Goal: Check status: Check status

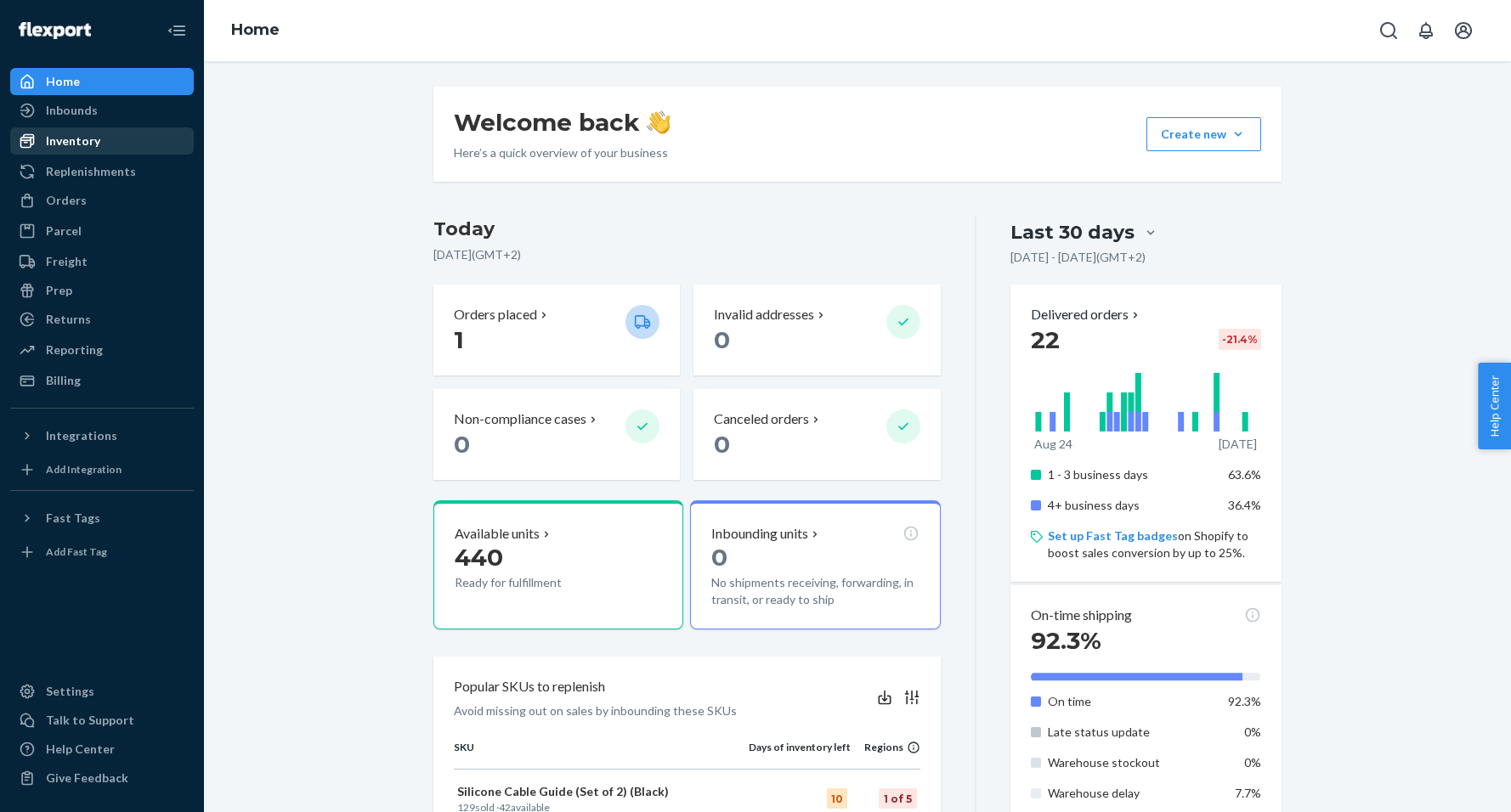
click at [69, 143] on div "Inventory" at bounding box center [73, 142] width 54 height 17
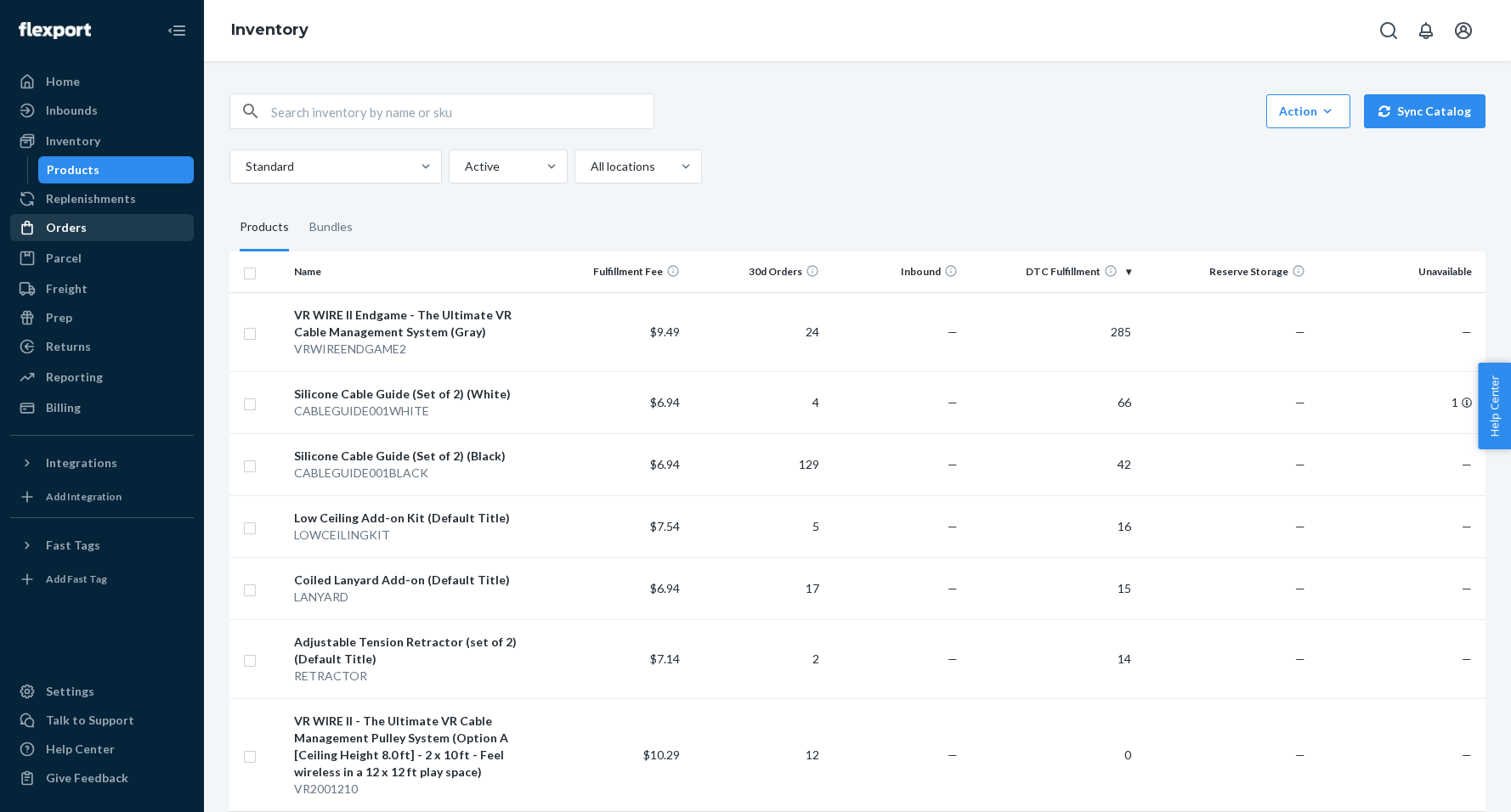
click at [62, 228] on div "Orders" at bounding box center [66, 227] width 40 height 17
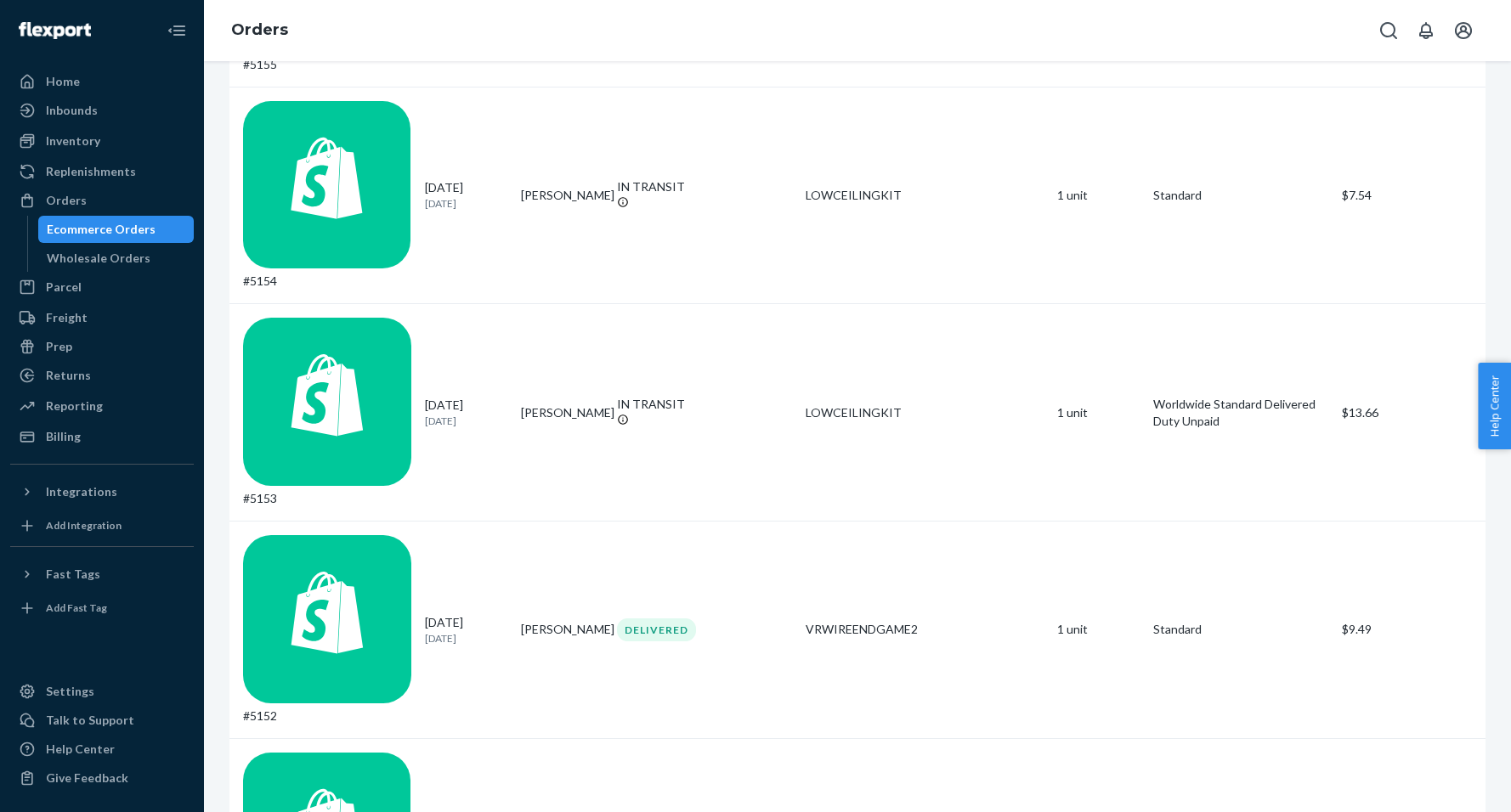
scroll to position [914, 0]
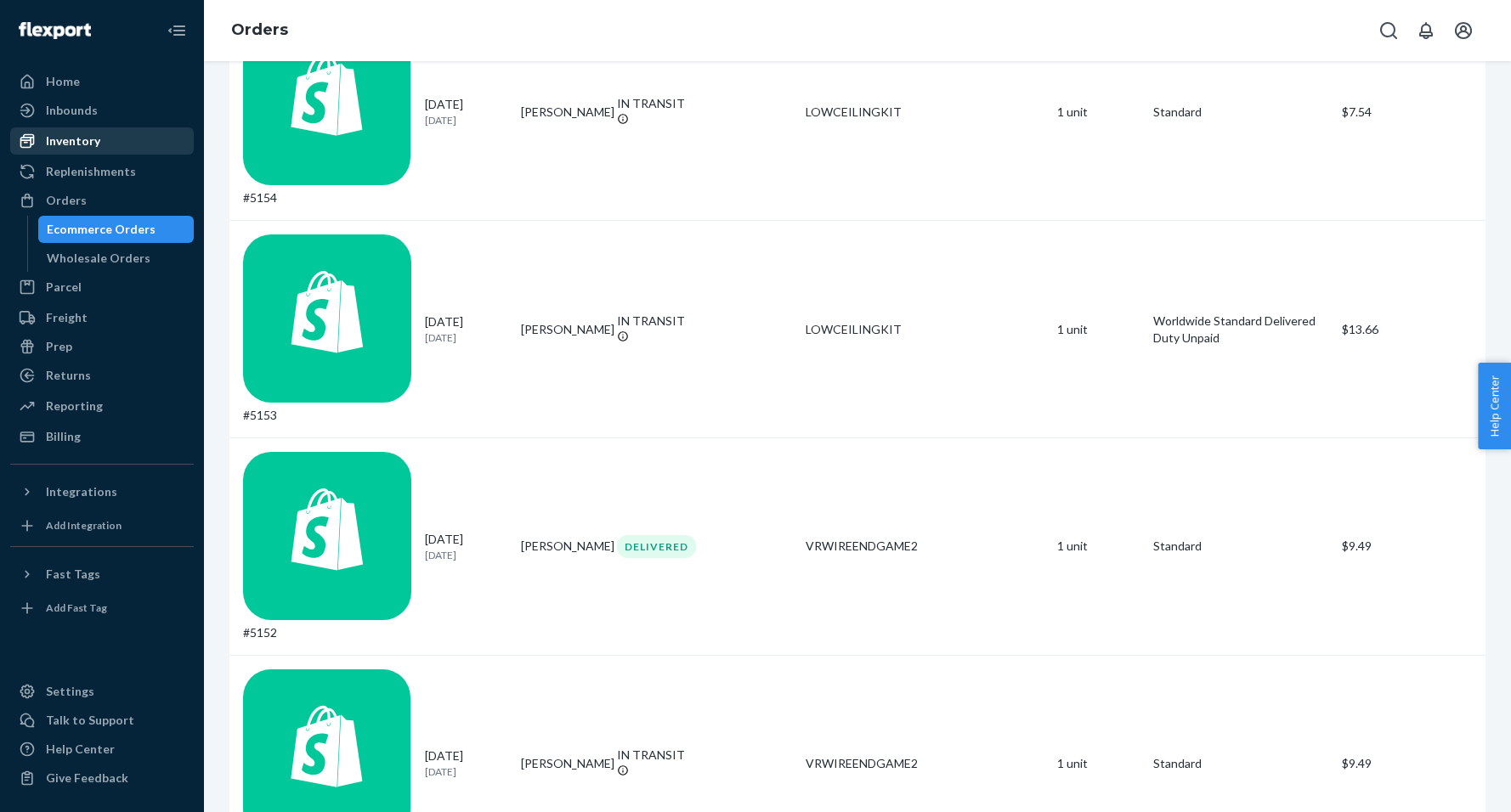
click at [76, 140] on div "Inventory" at bounding box center [73, 142] width 54 height 17
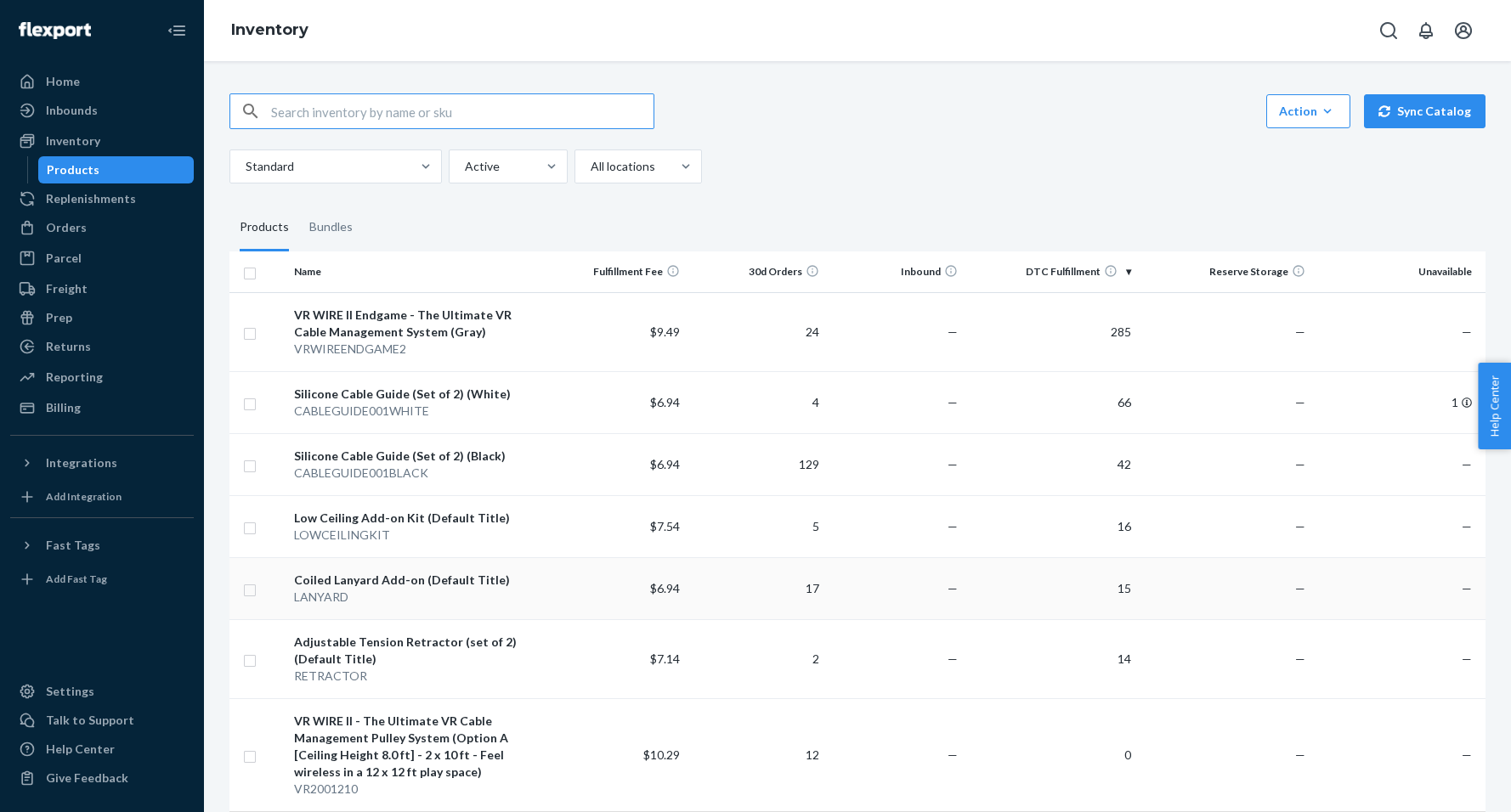
click at [378, 598] on div "LANYARD" at bounding box center [417, 597] width 247 height 17
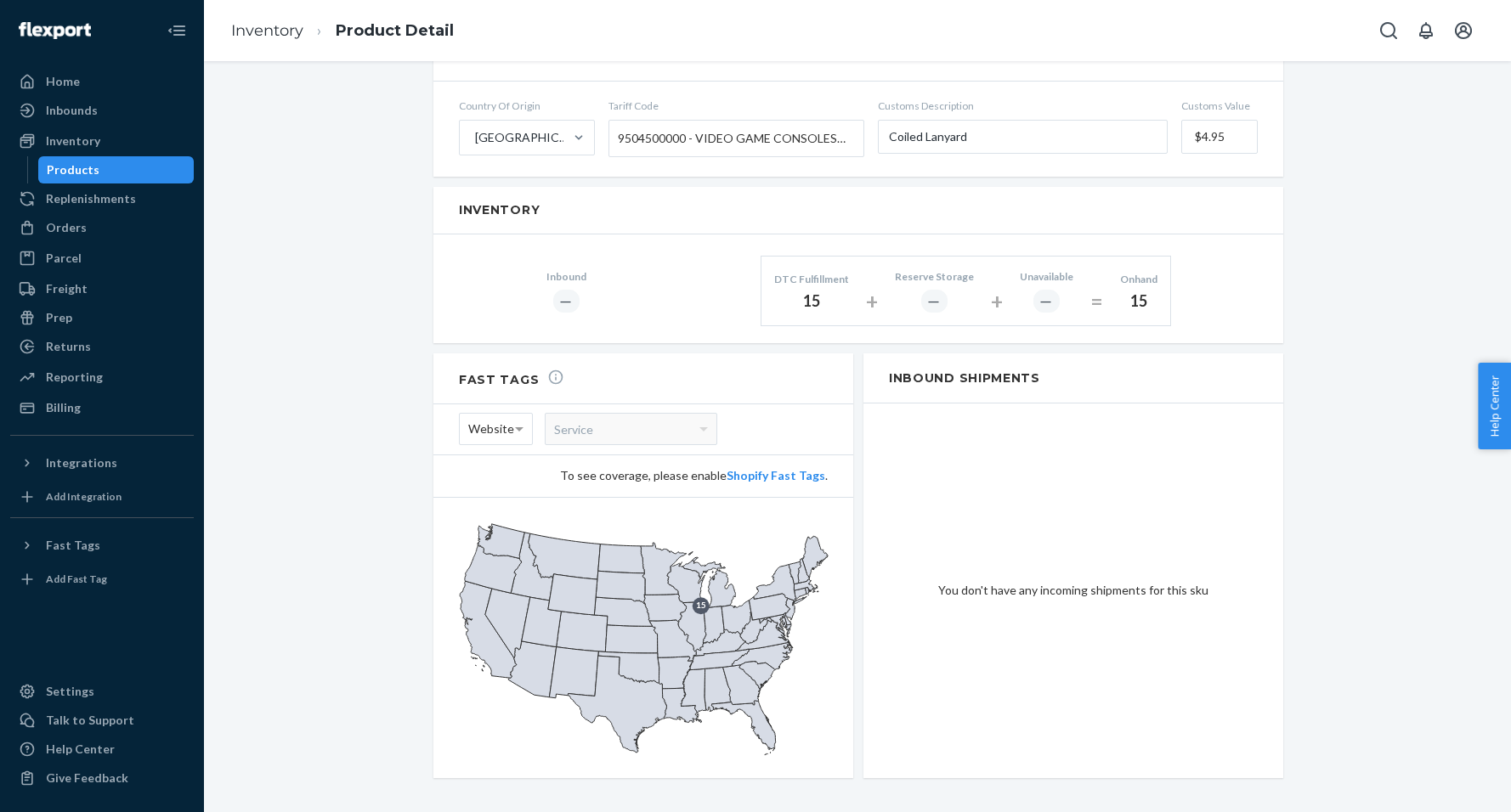
scroll to position [866, 0]
click at [68, 141] on div "Inventory" at bounding box center [73, 142] width 54 height 17
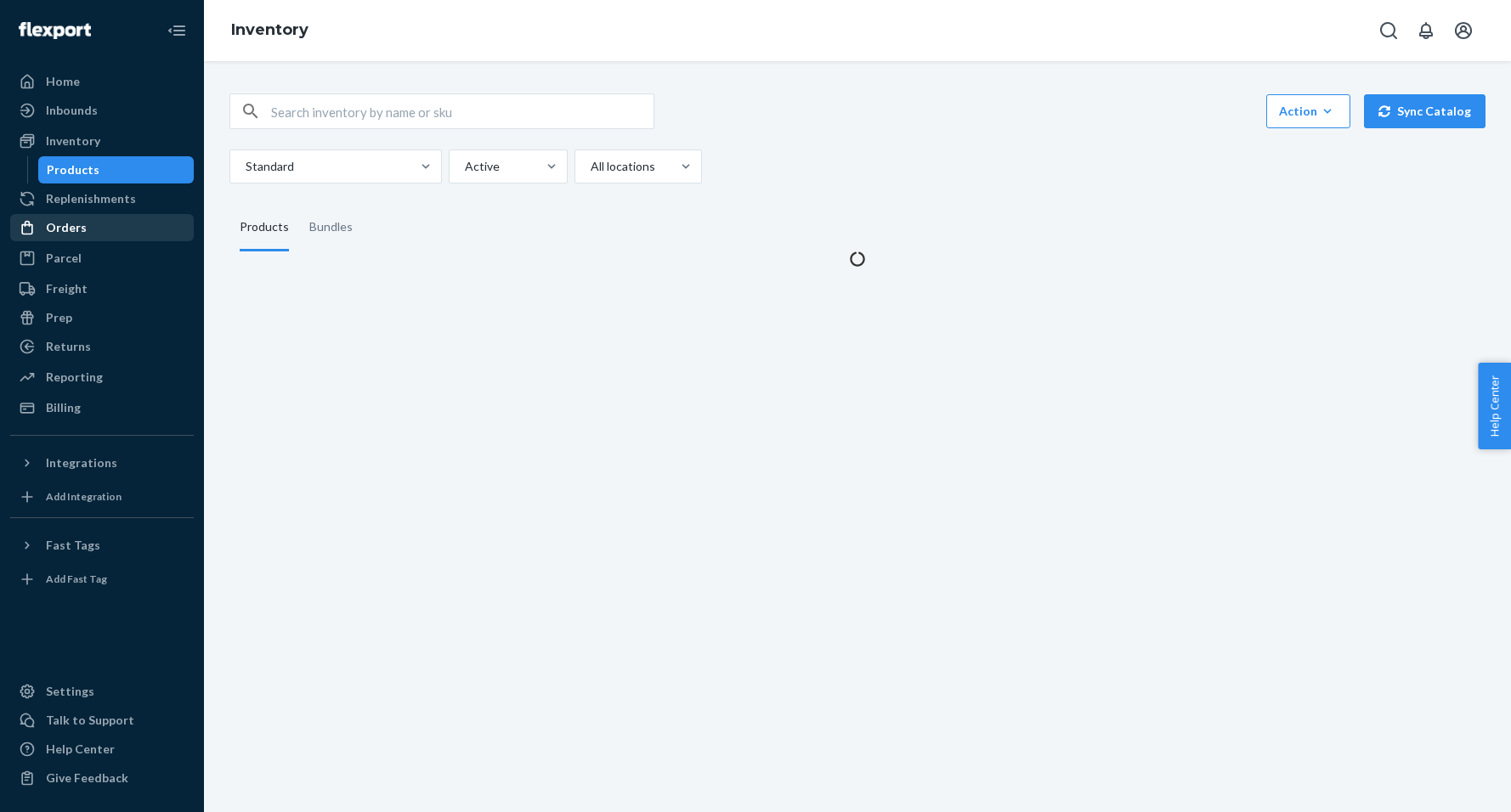
click at [53, 233] on div "Orders" at bounding box center [66, 227] width 40 height 17
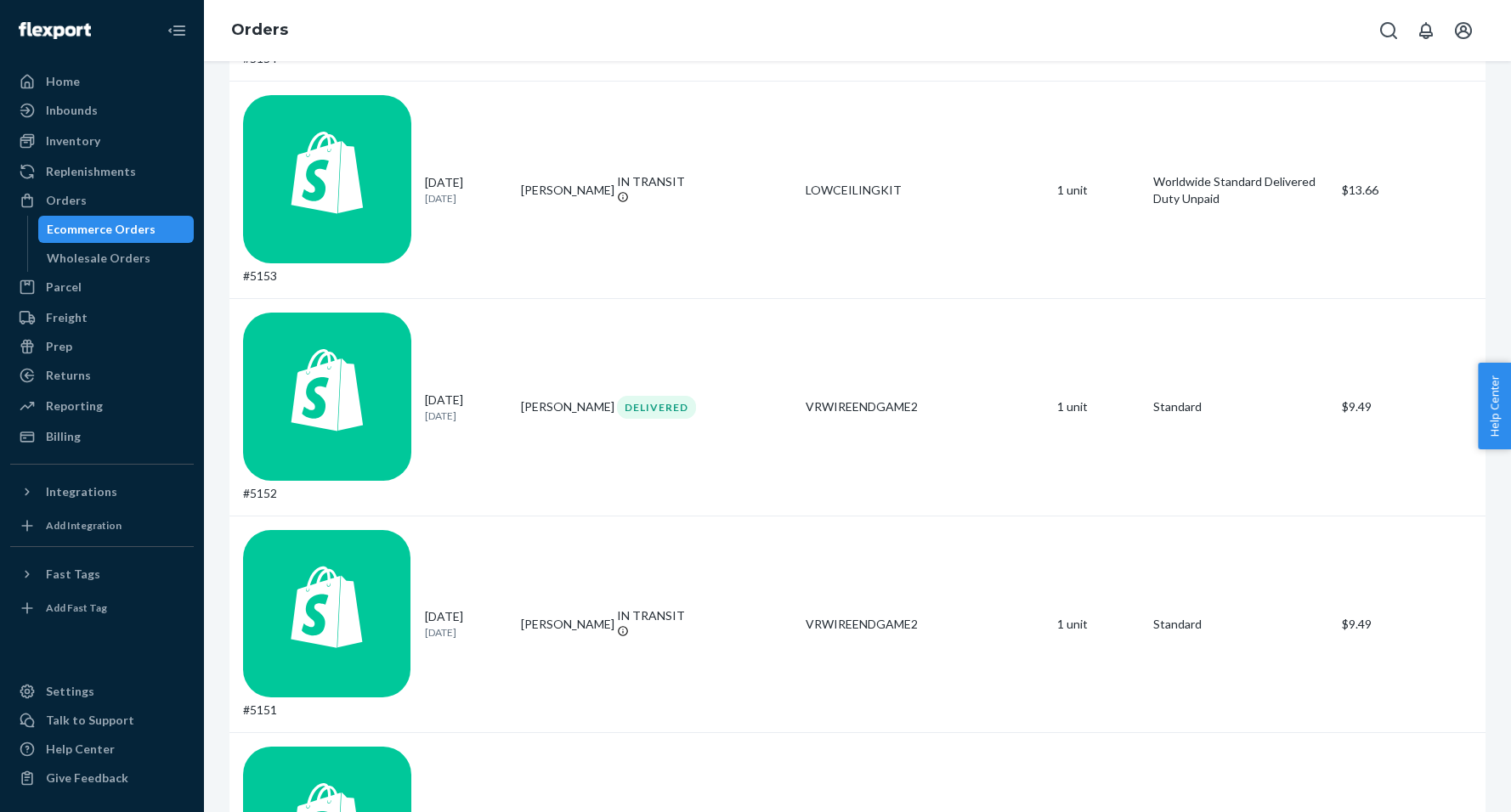
scroll to position [1052, 0]
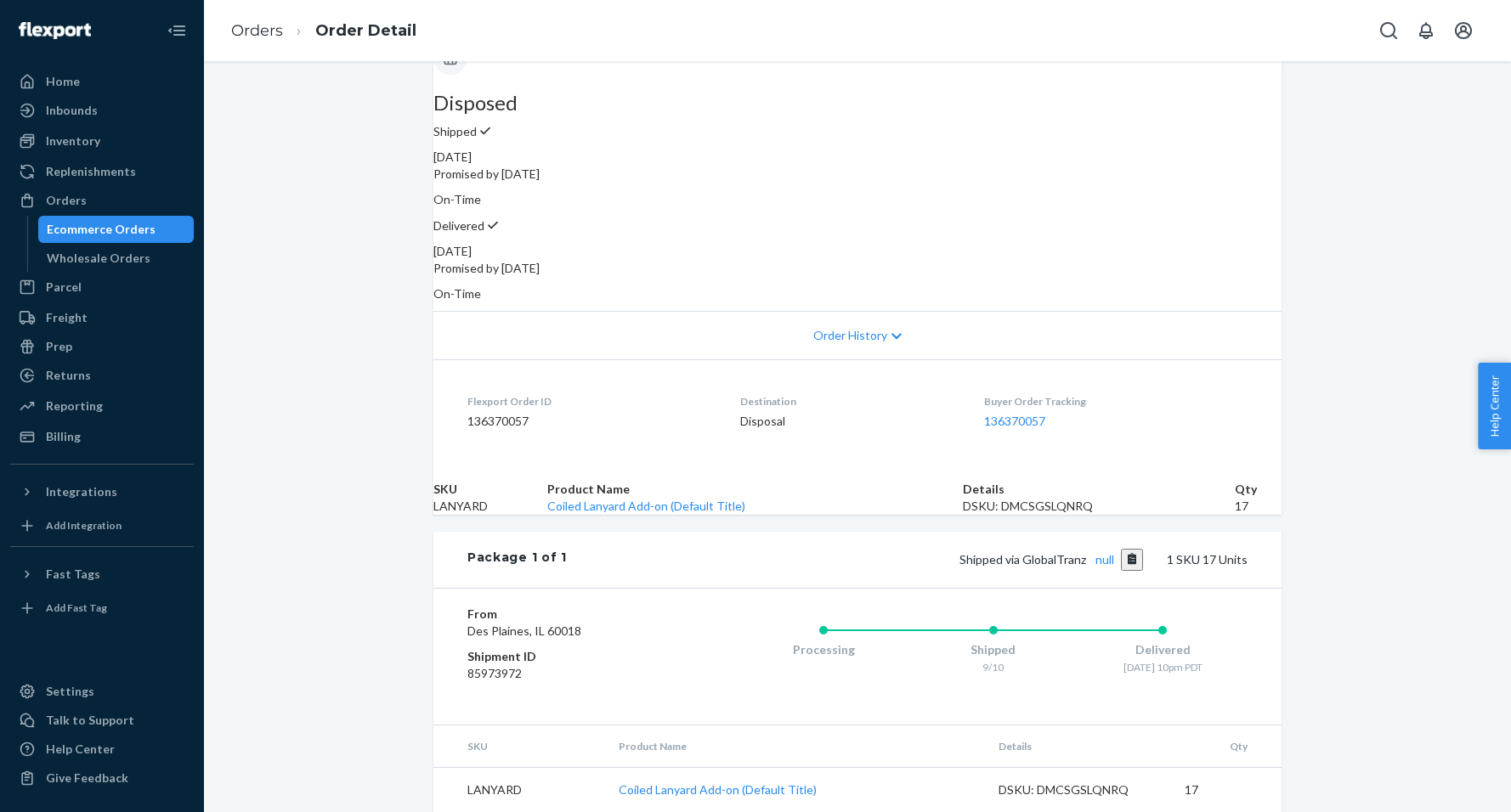
scroll to position [190, 0]
click at [63, 746] on div "Help Center" at bounding box center [80, 749] width 68 height 17
click at [1503, 410] on span "Help Center" at bounding box center [1494, 406] width 33 height 87
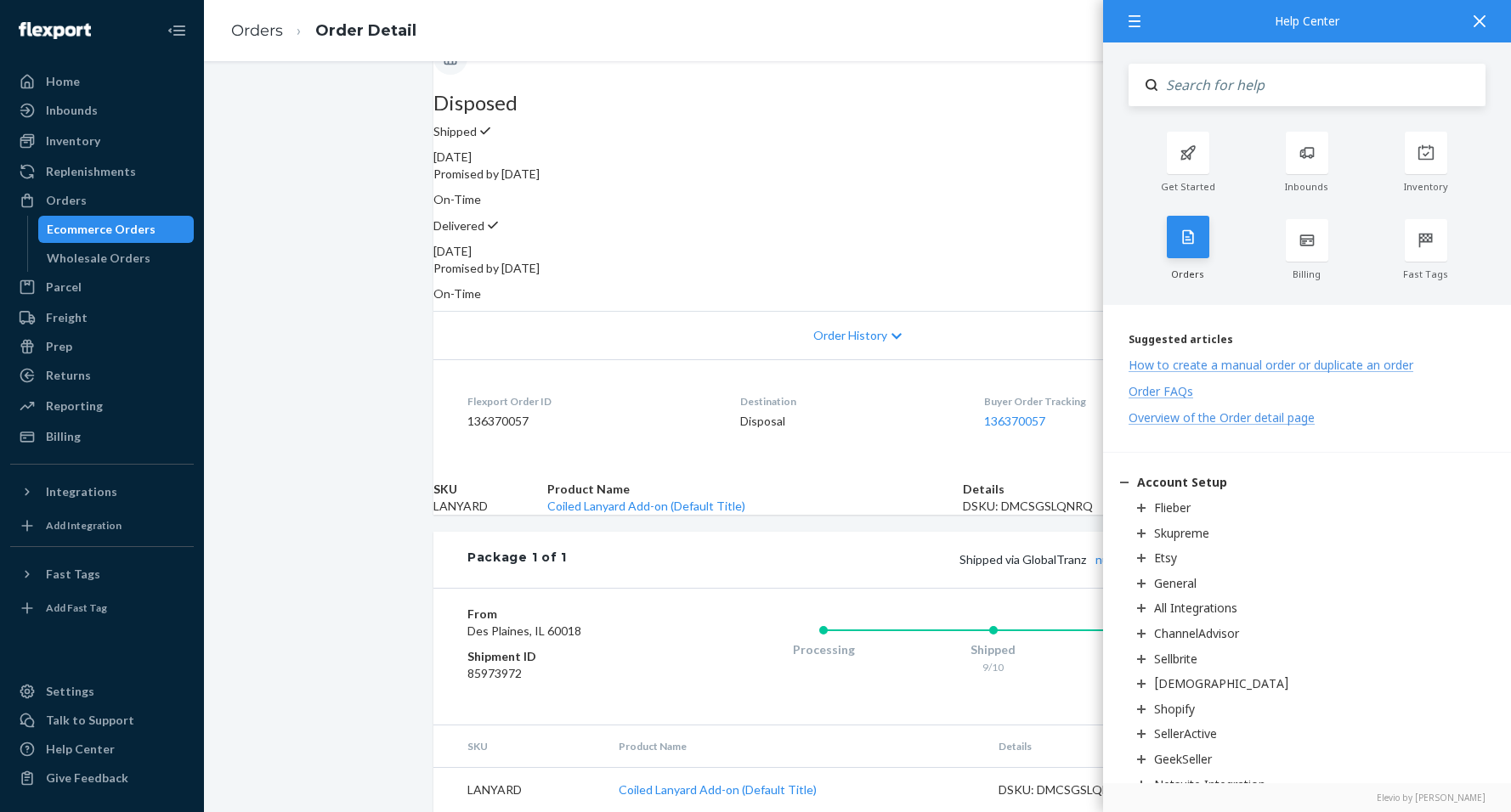
click at [1183, 241] on icon at bounding box center [1188, 237] width 17 height 17
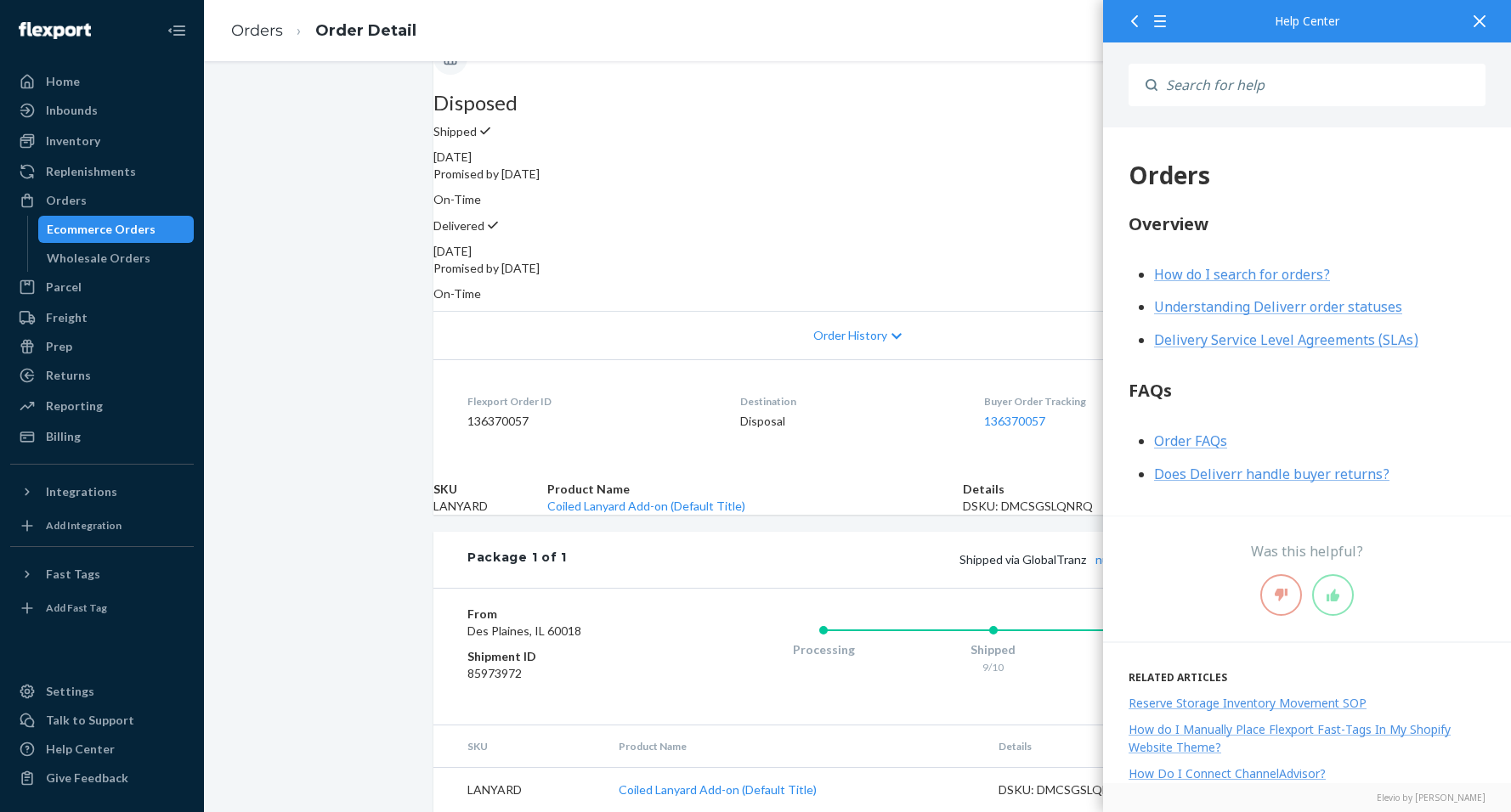
scroll to position [0, 0]
click at [1136, 25] on icon at bounding box center [1134, 21] width 7 height 12
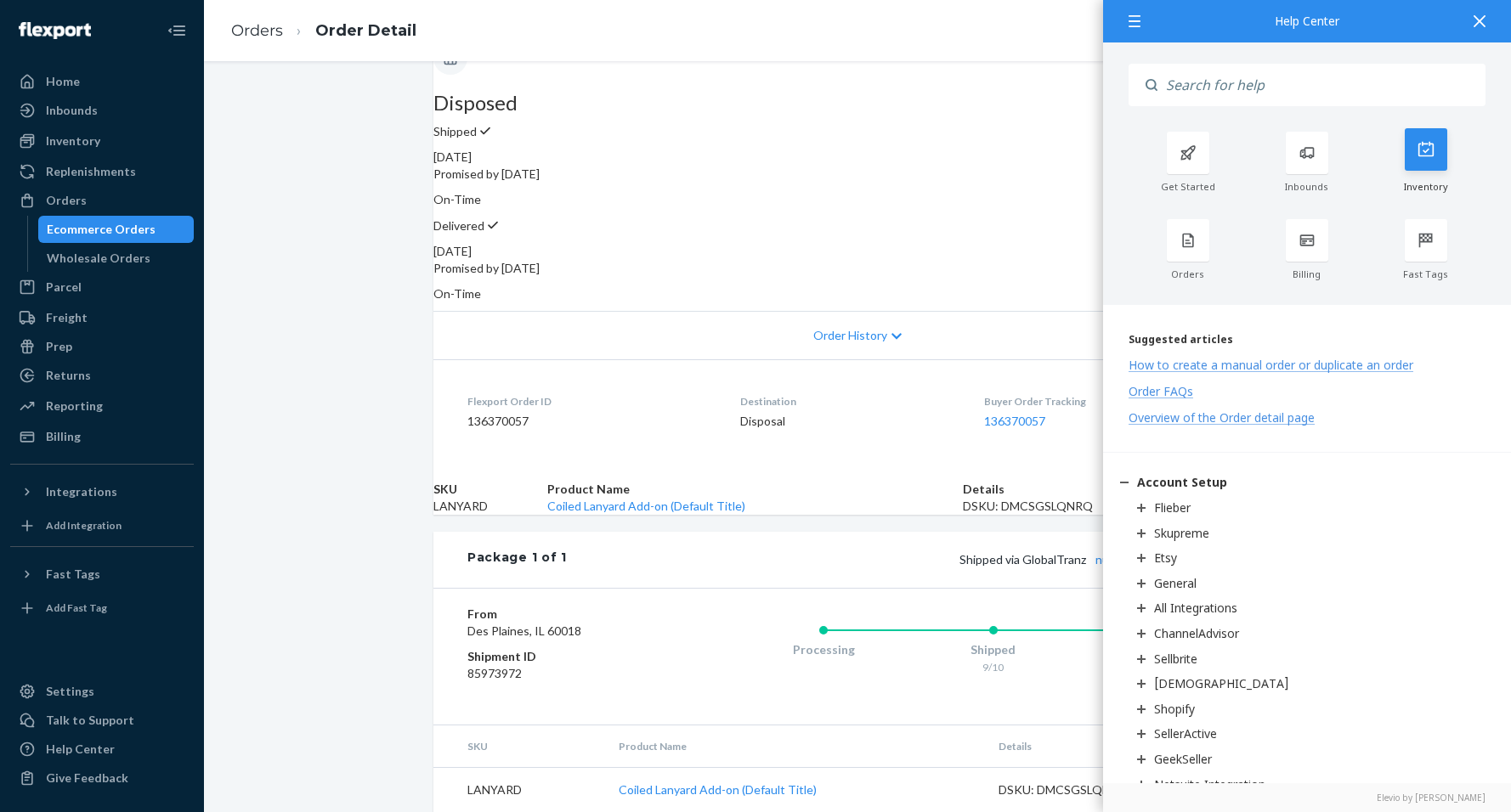
click at [1404, 151] on div at bounding box center [1425, 149] width 42 height 42
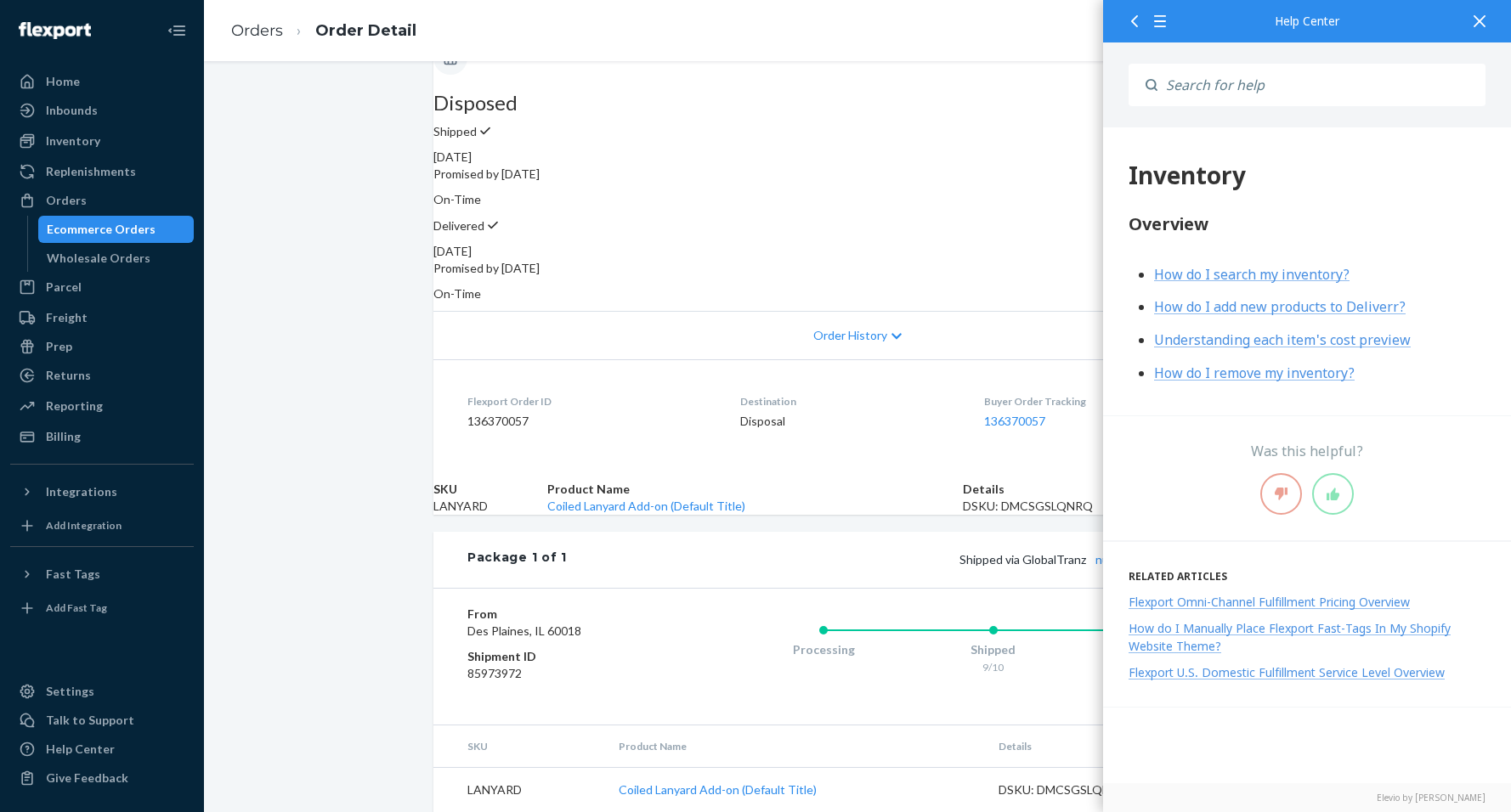
click at [1479, 22] on icon at bounding box center [1479, 21] width 12 height 12
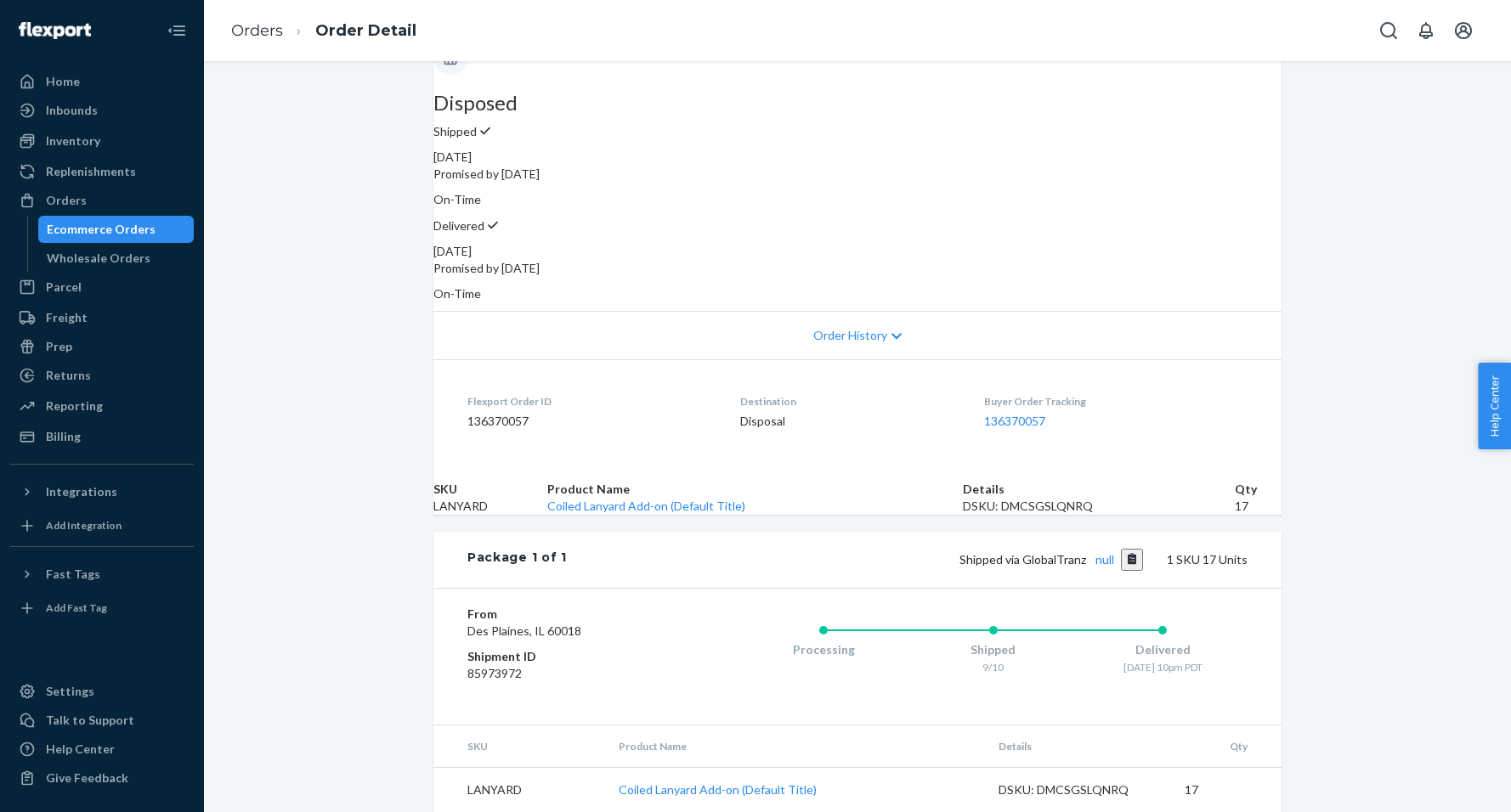
scroll to position [190, 0]
click at [96, 90] on div "Home" at bounding box center [101, 81] width 180 height 24
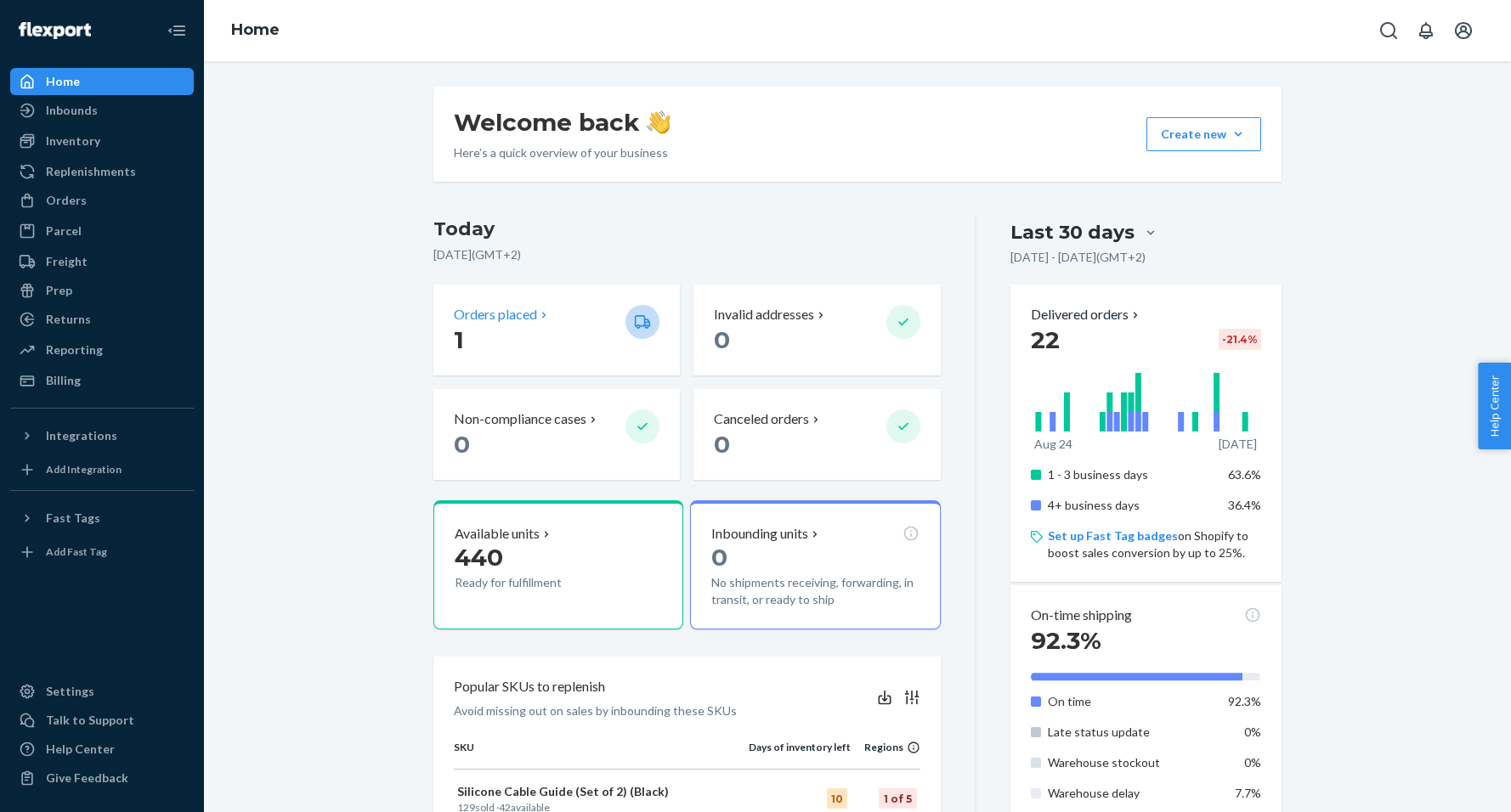
click at [526, 339] on p "1" at bounding box center [533, 340] width 158 height 31
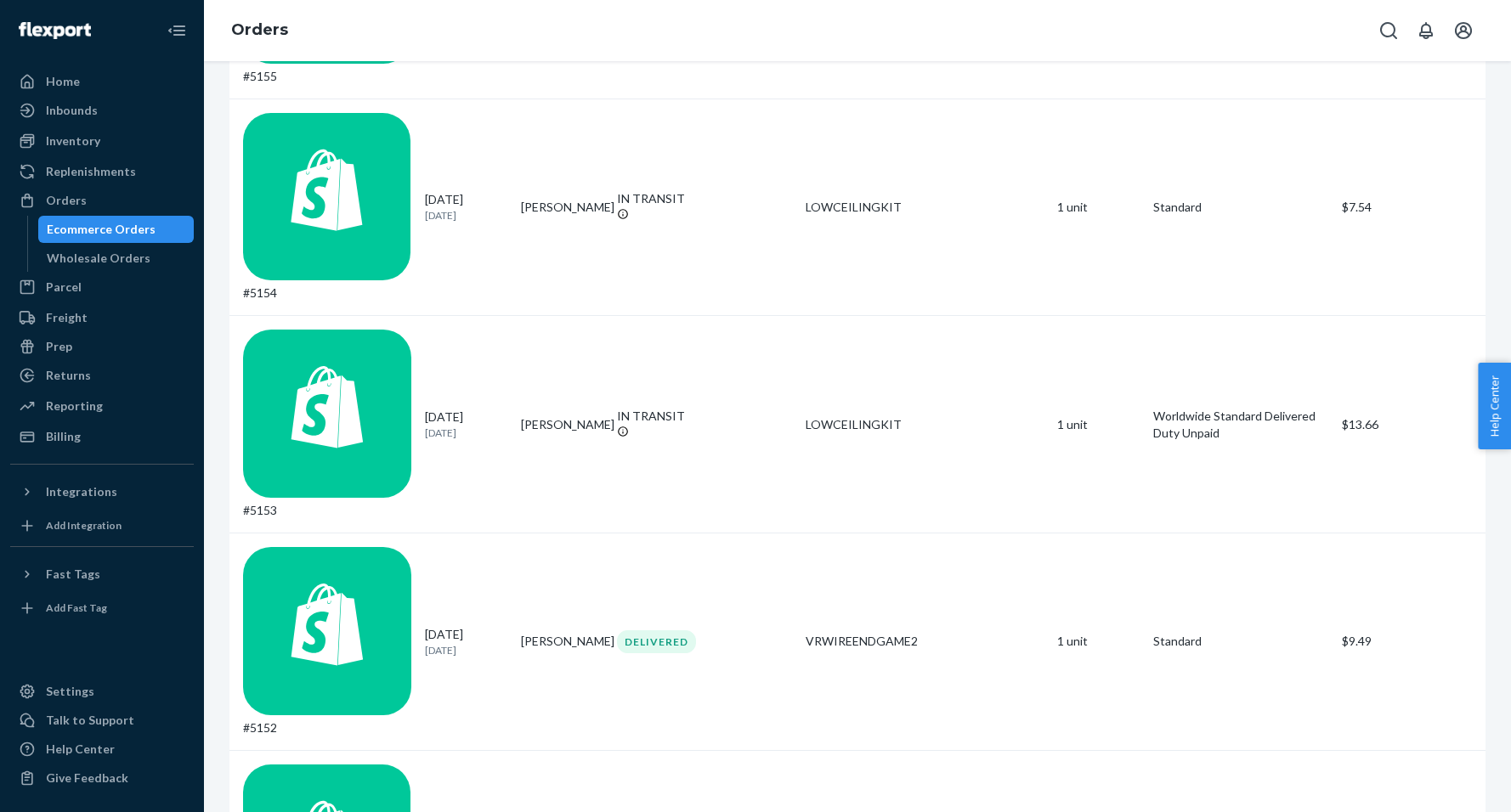
scroll to position [827, 0]
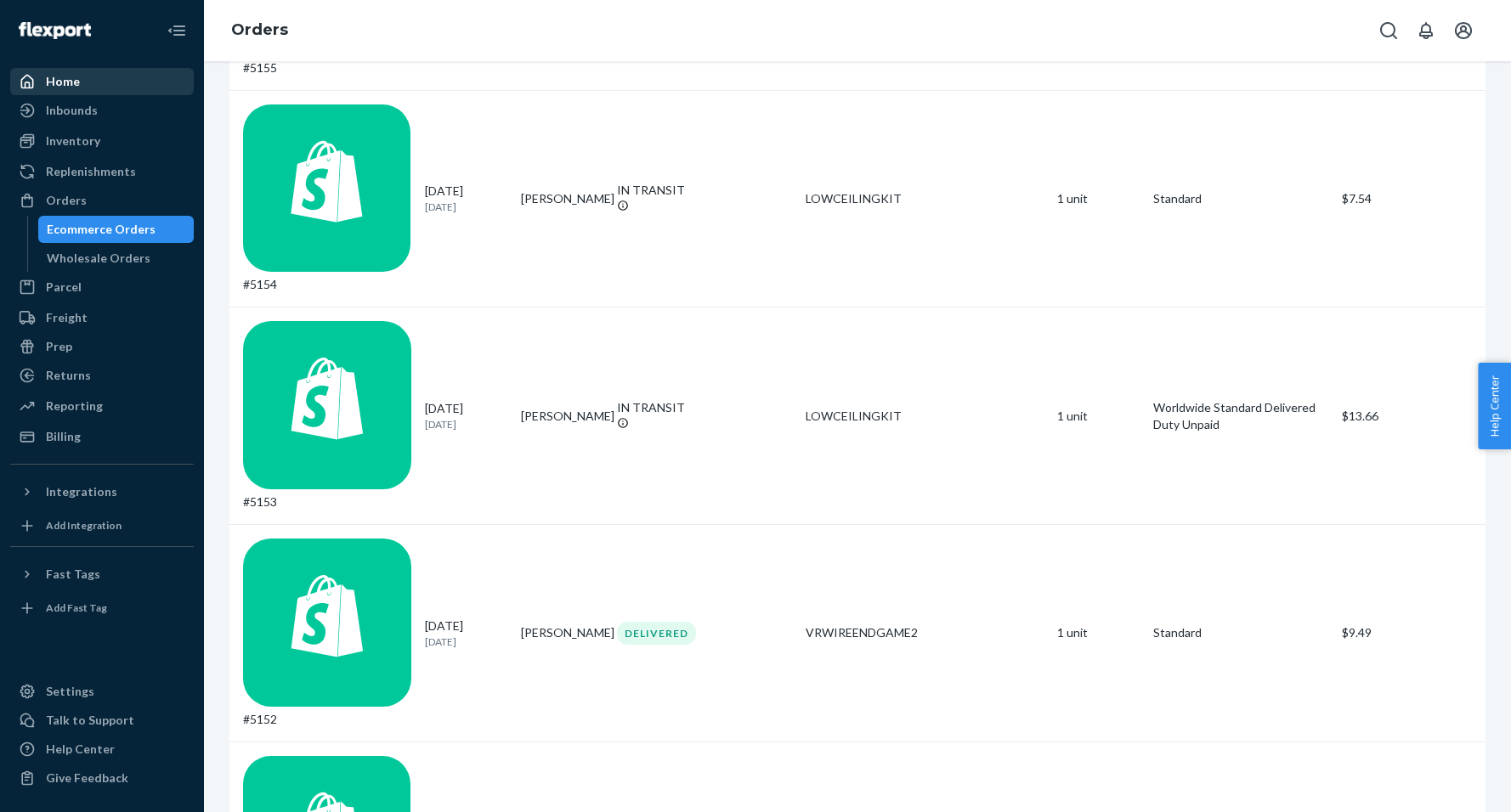
click at [61, 83] on div "Home" at bounding box center [63, 82] width 34 height 17
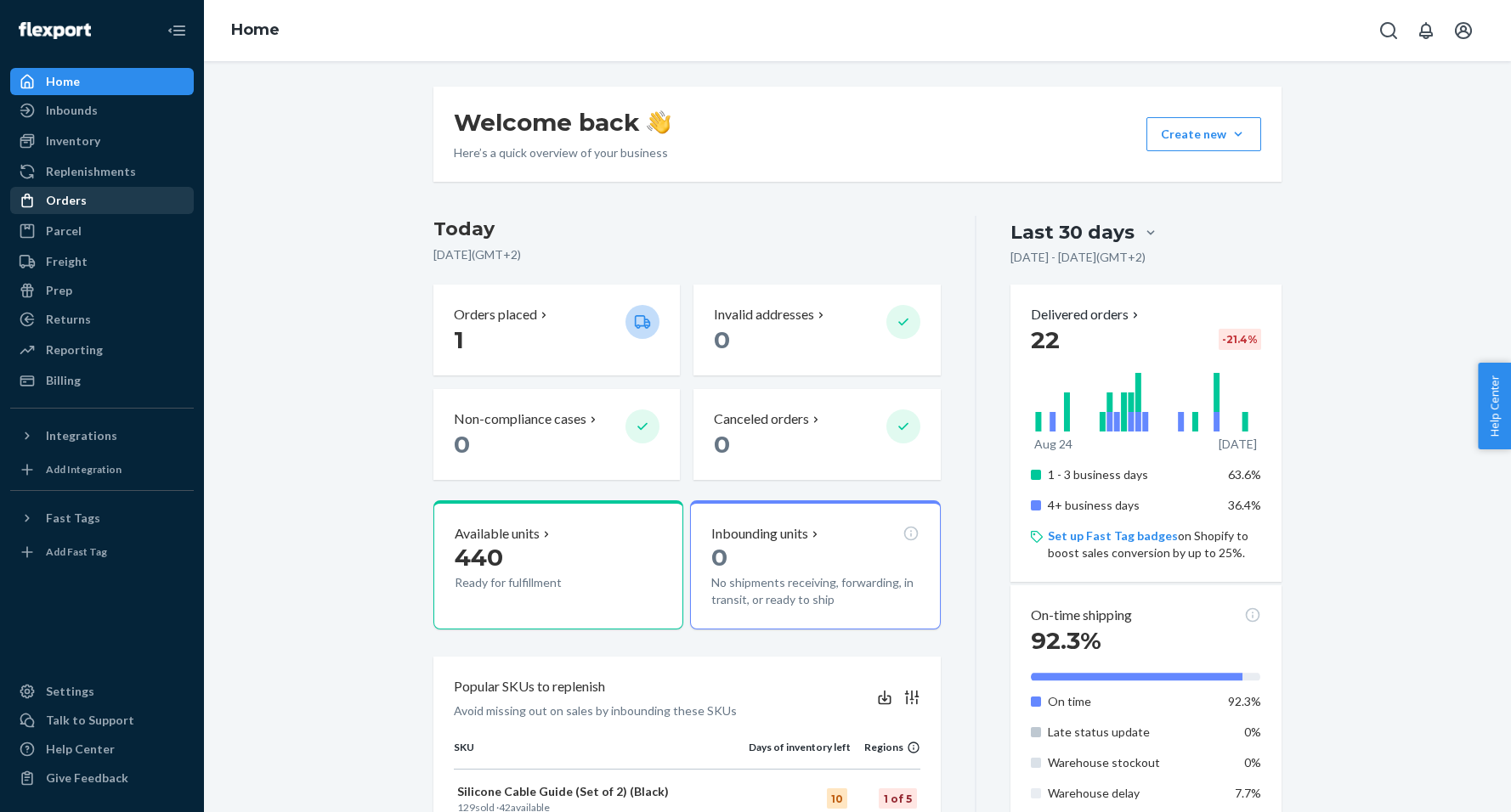
click at [61, 208] on div "Orders" at bounding box center [66, 200] width 40 height 17
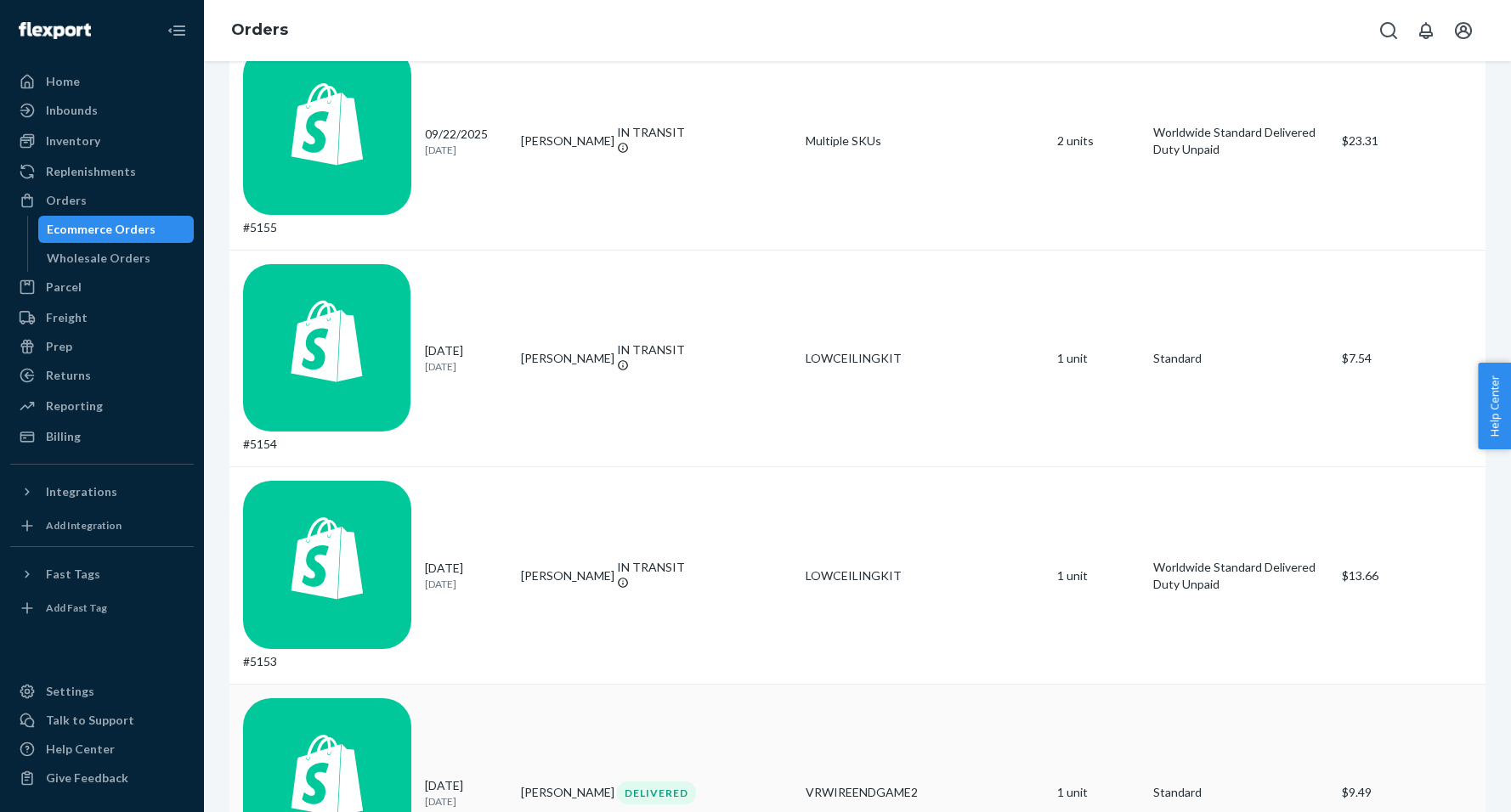
scroll to position [671, 0]
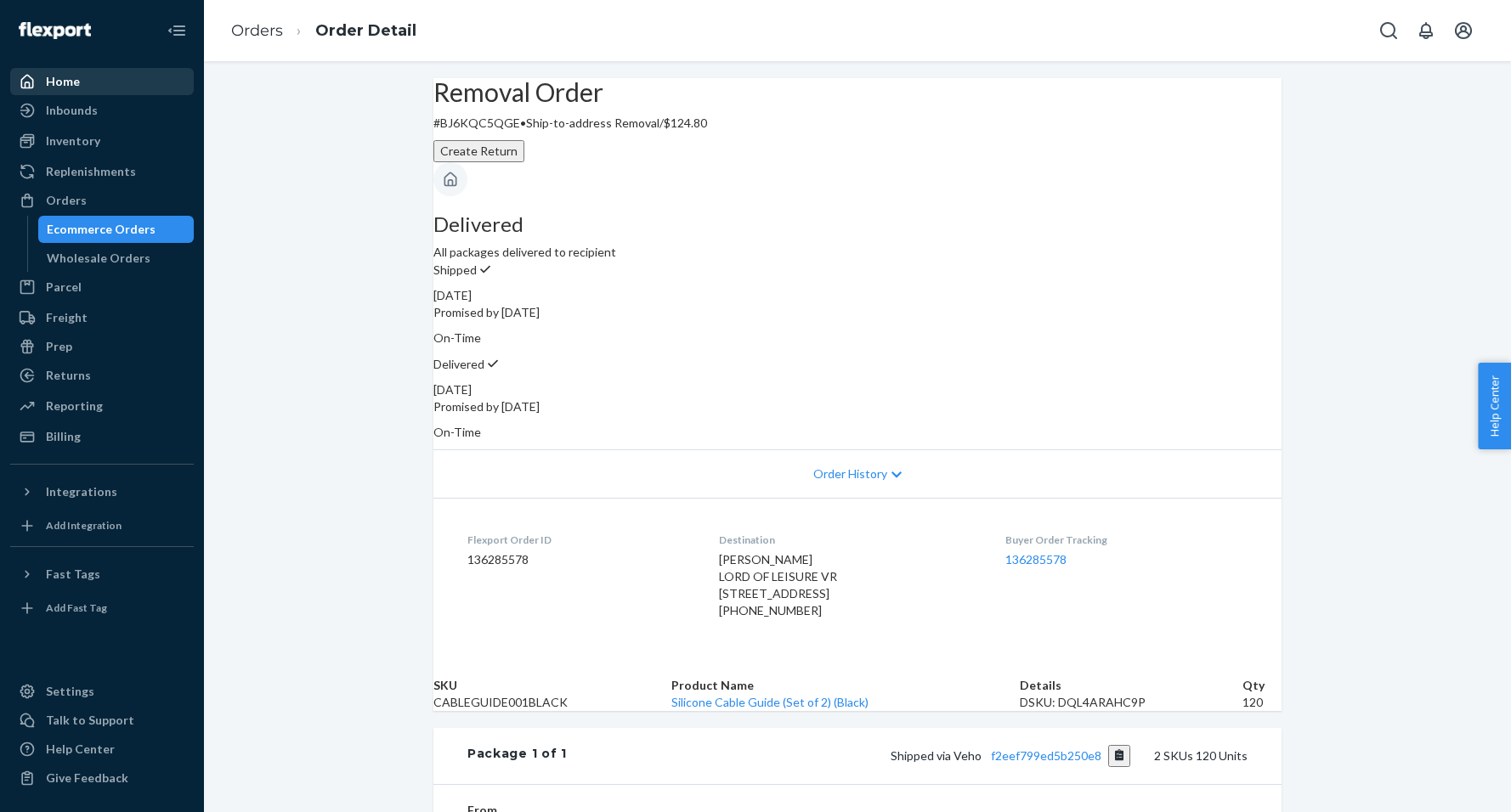
click at [74, 76] on div "Home" at bounding box center [63, 82] width 34 height 17
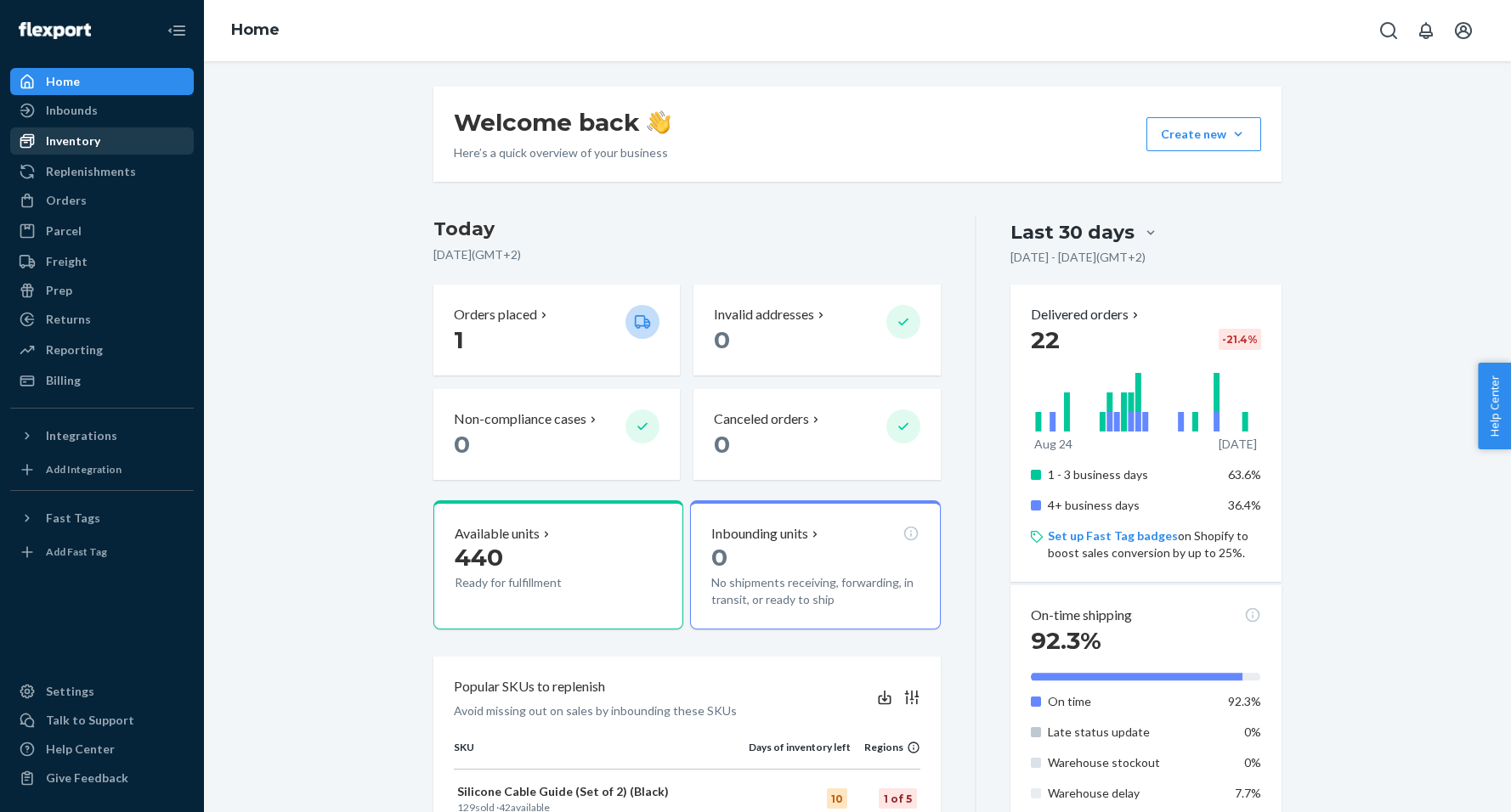
click at [66, 145] on div "Inventory" at bounding box center [73, 142] width 54 height 17
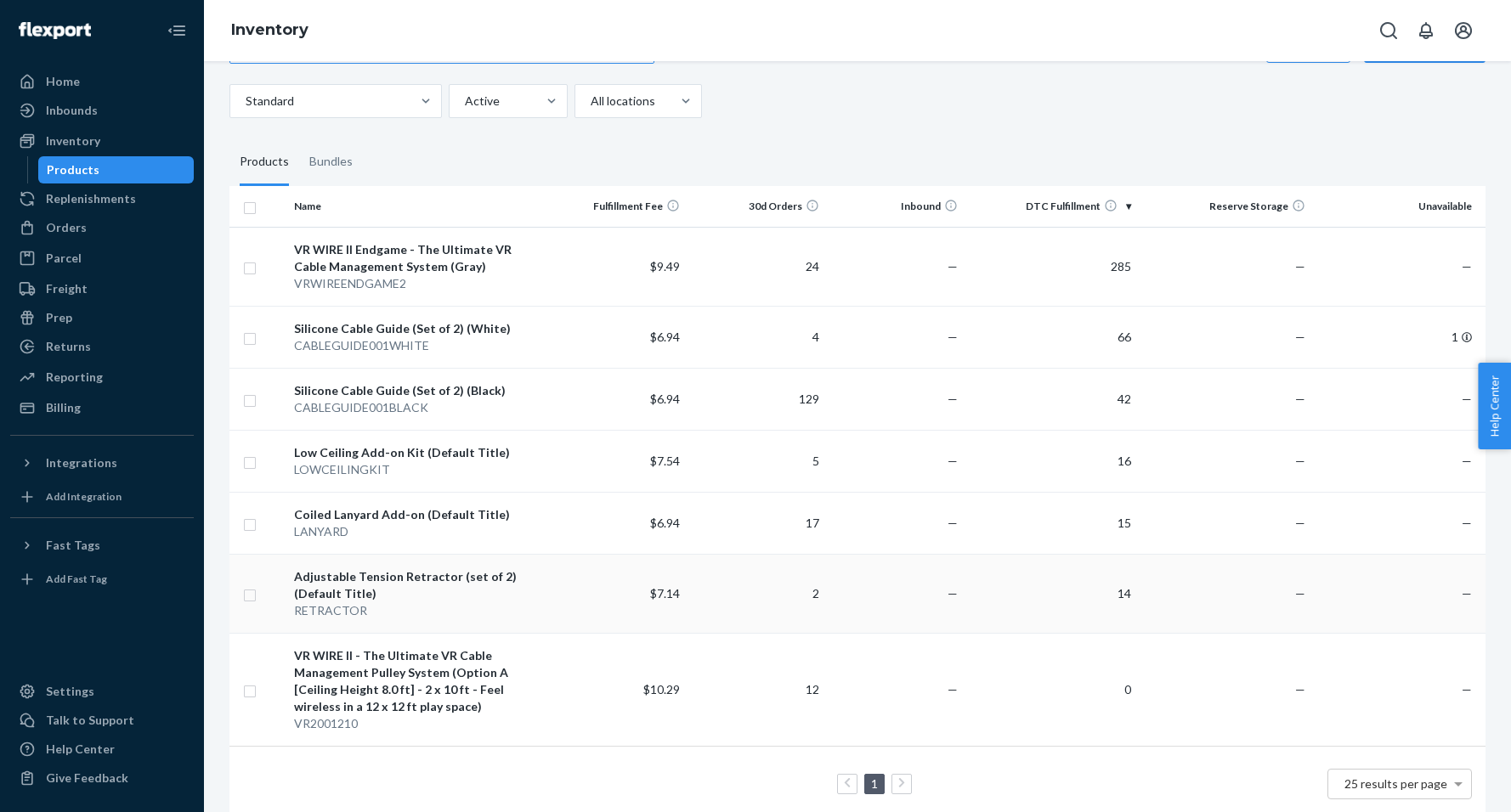
scroll to position [64, 0]
click at [72, 79] on div "Home" at bounding box center [63, 82] width 34 height 17
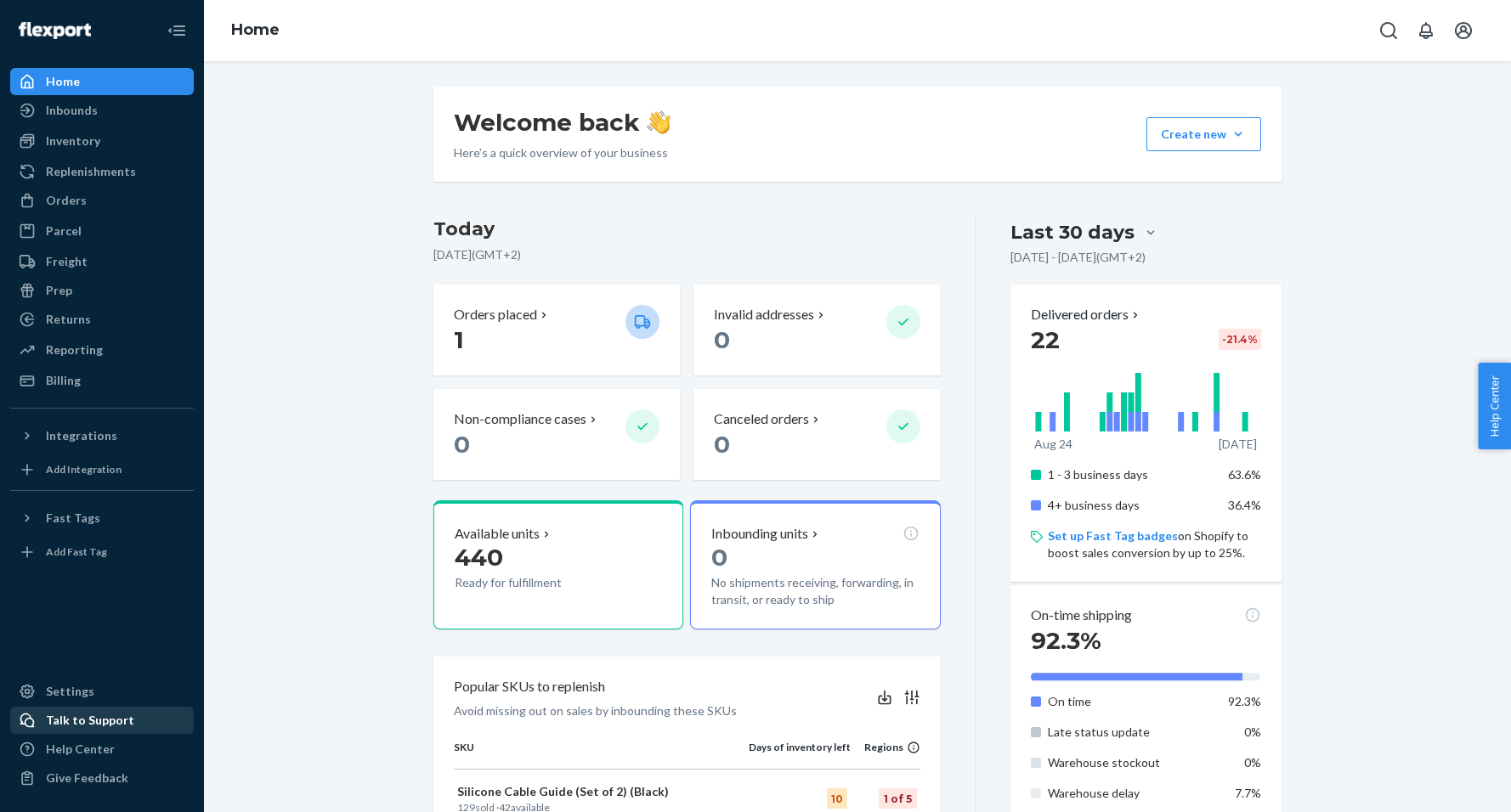
click at [69, 725] on div "Talk to Support" at bounding box center [91, 720] width 89 height 17
